Goal: Information Seeking & Learning: Learn about a topic

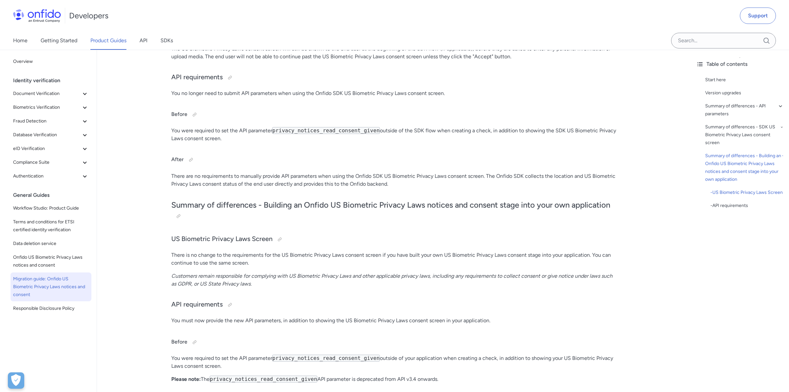
scroll to position [1852, 0]
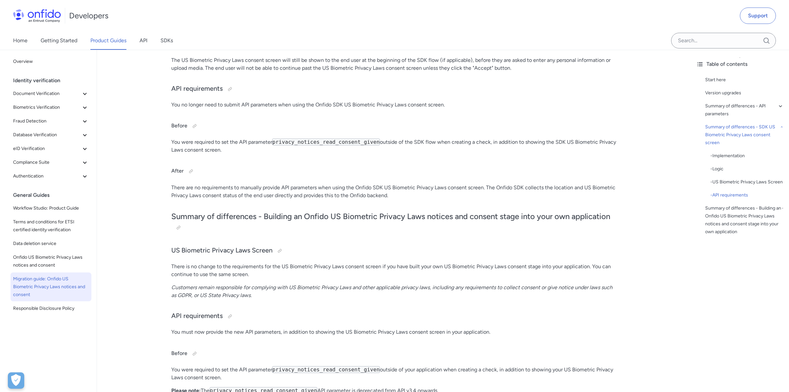
click at [383, 37] on div "Home Getting Started Product Guides API SDKs" at bounding box center [394, 40] width 789 height 18
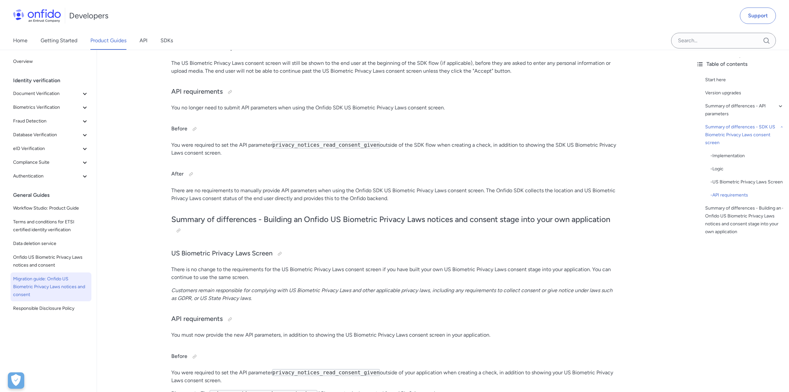
click at [383, 37] on div "Home Getting Started Product Guides API SDKs" at bounding box center [394, 40] width 789 height 18
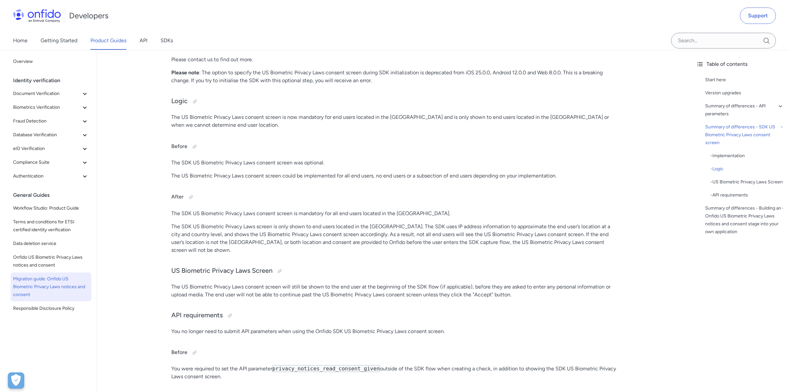
scroll to position [1609, 0]
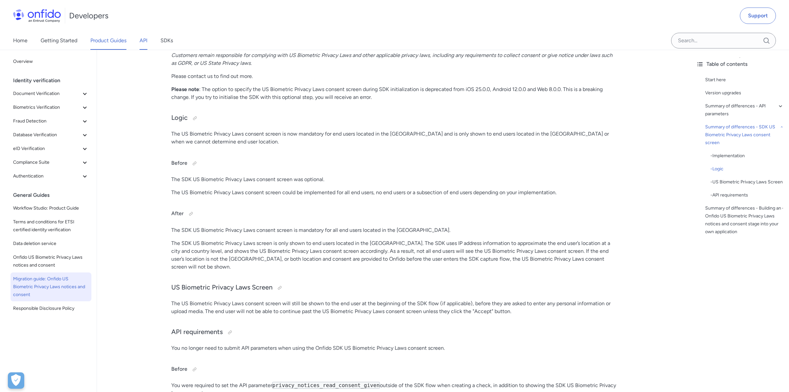
click at [146, 41] on link "API" at bounding box center [144, 40] width 8 height 18
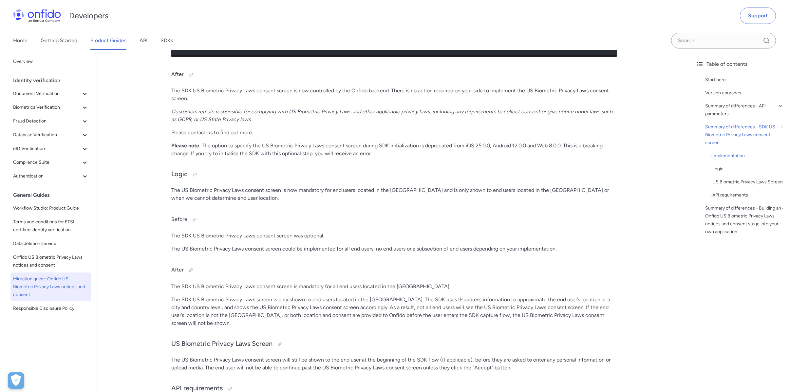
scroll to position [1551, 0]
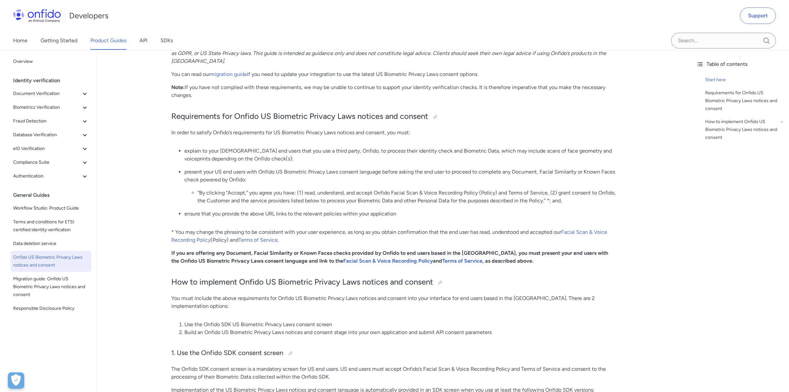
scroll to position [216, 0]
